Goal: Communication & Community: Share content

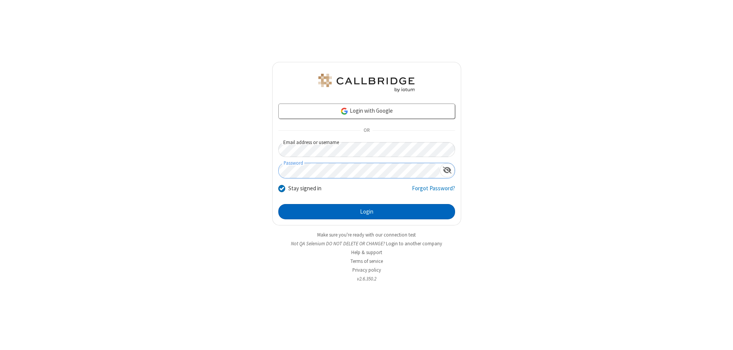
click at [367, 212] on button "Login" at bounding box center [366, 211] width 177 height 15
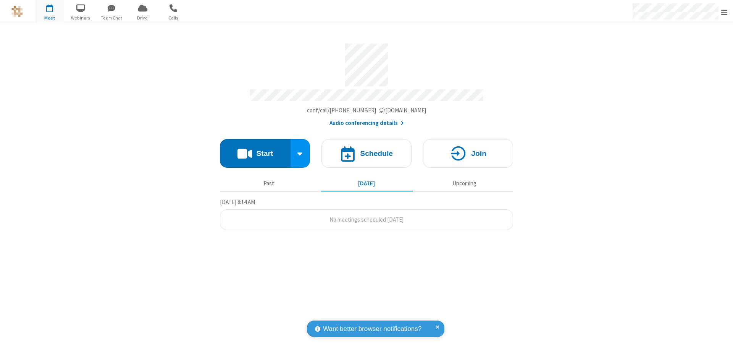
click at [255, 150] on button "Start" at bounding box center [255, 153] width 71 height 29
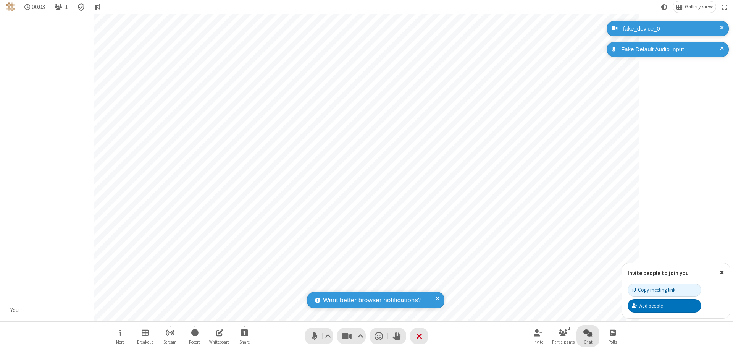
click at [588, 332] on span "Open chat" at bounding box center [588, 333] width 9 height 10
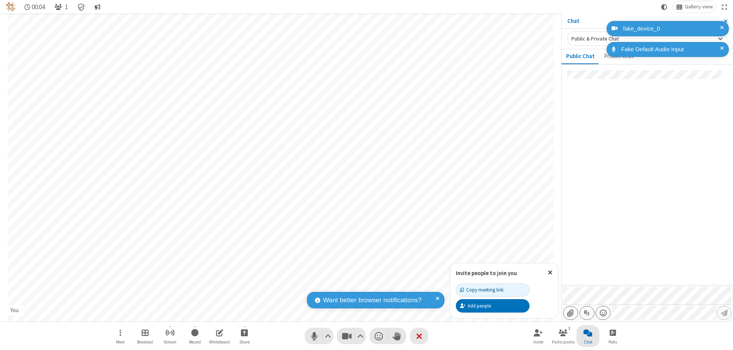
type input "C:\fakepath\doc_test.docx"
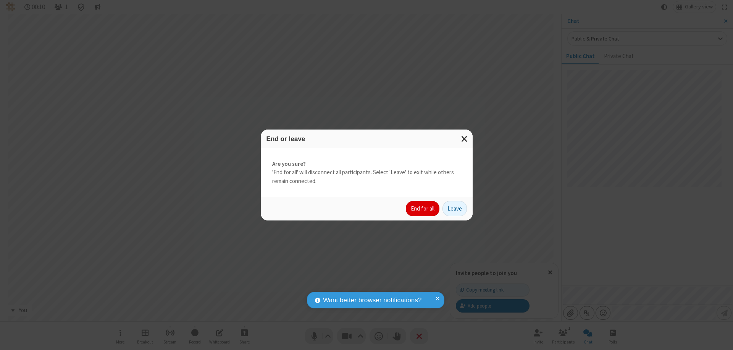
click at [423, 209] on button "End for all" at bounding box center [423, 208] width 34 height 15
